Goal: Check status: Check status

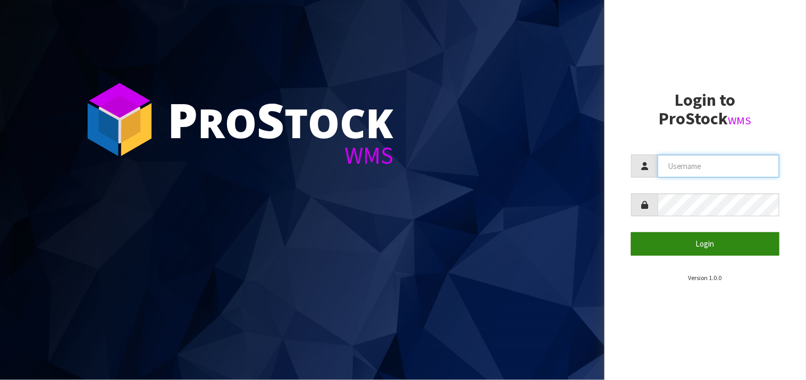
type input "KIRKGROUP"
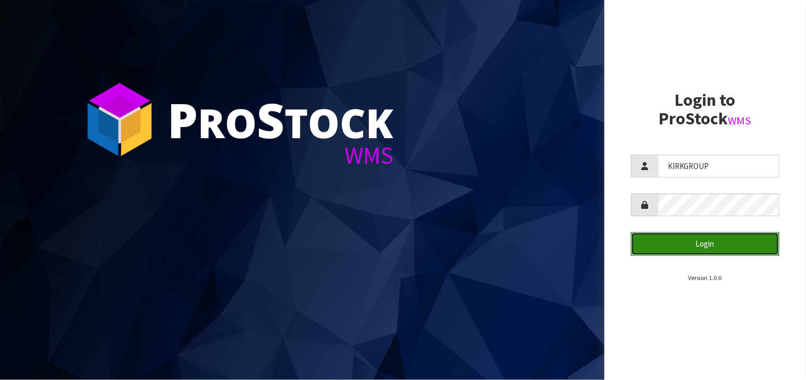
click at [709, 246] on button "Login" at bounding box center [705, 243] width 148 height 23
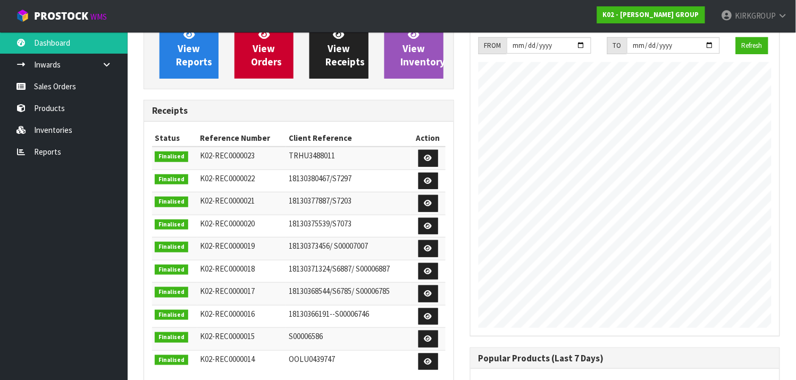
scroll to position [133, 0]
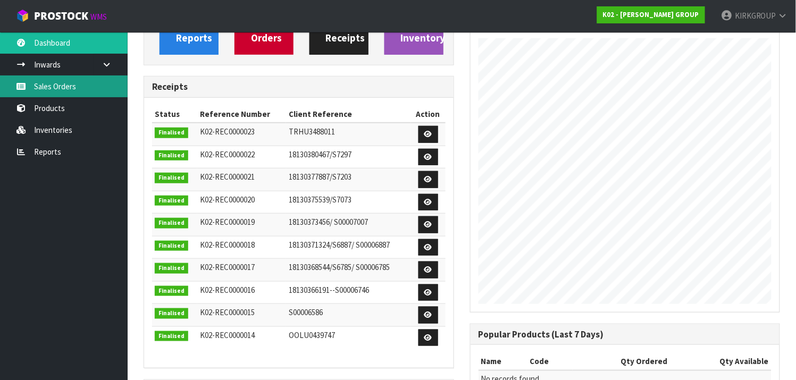
click at [57, 86] on link "Sales Orders" at bounding box center [64, 86] width 128 height 22
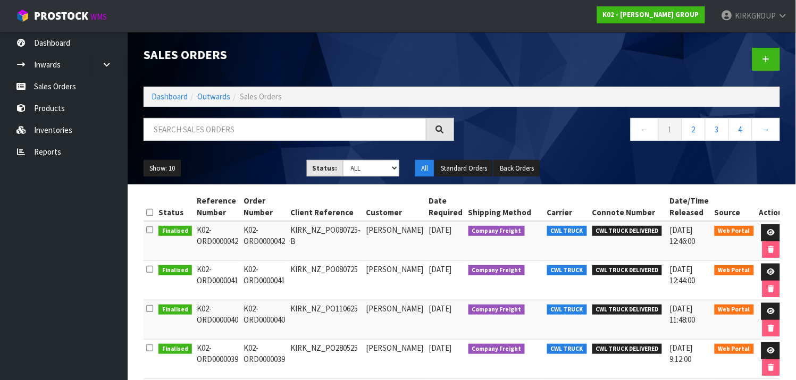
drag, startPoint x: 246, startPoint y: 226, endPoint x: 397, endPoint y: 230, distance: 151.0
click at [397, 230] on tr "Finalised K02-ORD0000042 K02-ORD0000042 KIRK_NZ_PO080725-[PERSON_NAME] [DATE] C…" at bounding box center [465, 241] width 642 height 40
click at [386, 241] on td "[PERSON_NAME]" at bounding box center [395, 241] width 63 height 40
drag, startPoint x: 251, startPoint y: 230, endPoint x: 369, endPoint y: 227, distance: 118.1
click at [369, 227] on tr "Finalised K02-ORD0000042 K02-ORD0000042 KIRK_NZ_PO080725-[PERSON_NAME] [DATE] C…" at bounding box center [465, 241] width 642 height 40
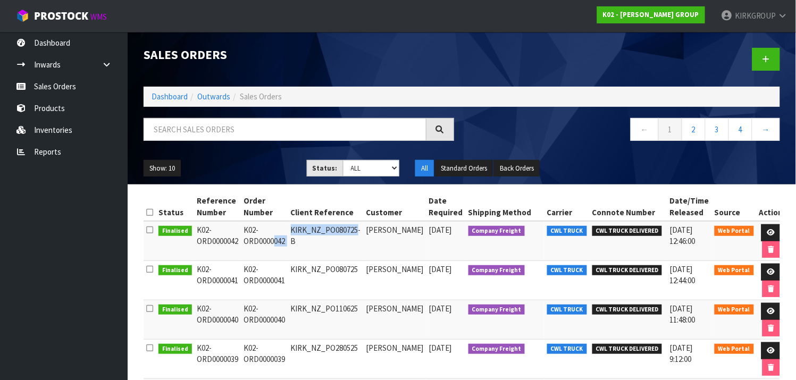
copy tr "K02-ORD0000042 KIRK_NZ_PO080725"
